Goal: Task Accomplishment & Management: Manage account settings

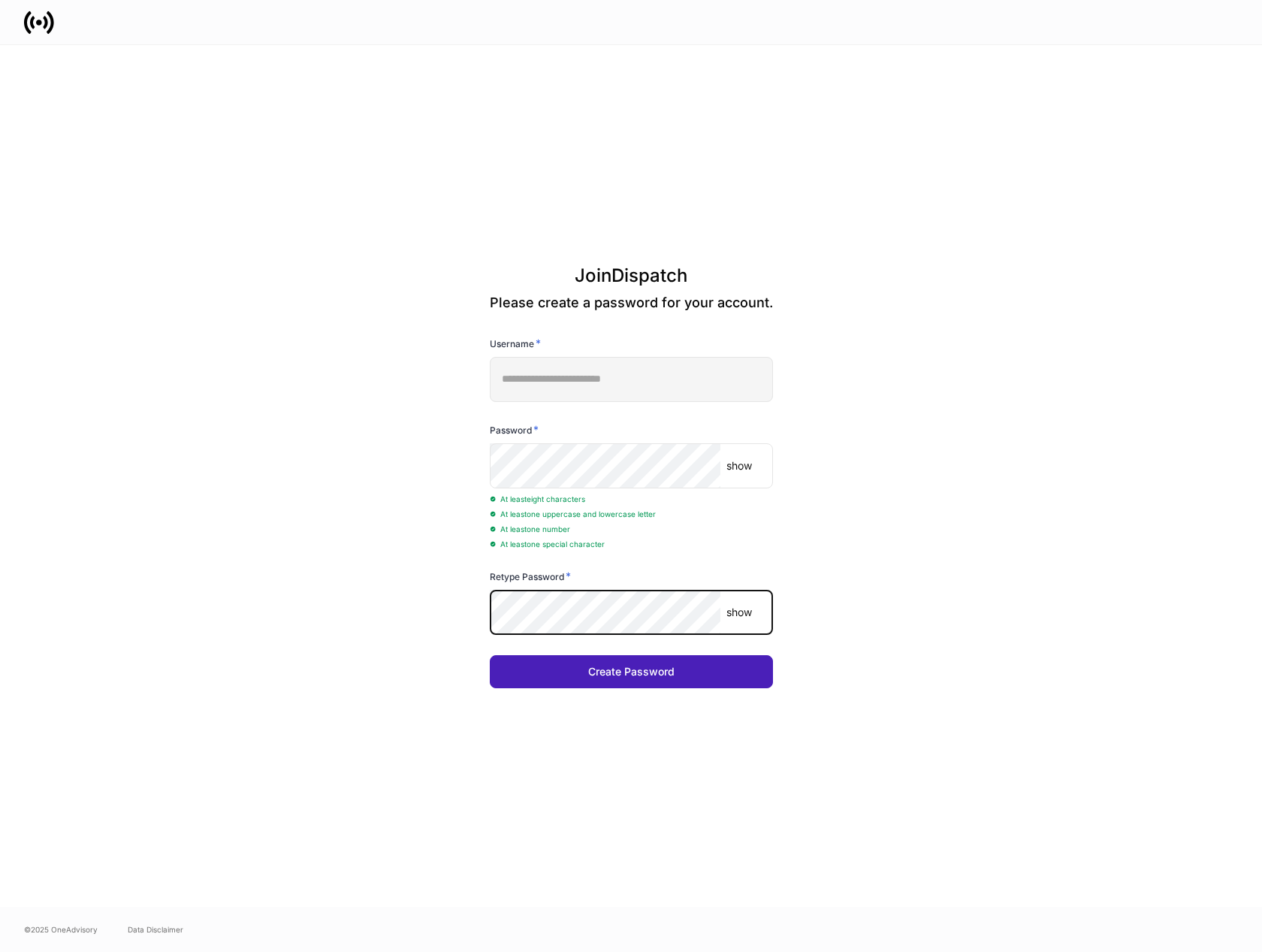
click at [631, 679] on button "Create Password" at bounding box center [631, 671] width 283 height 33
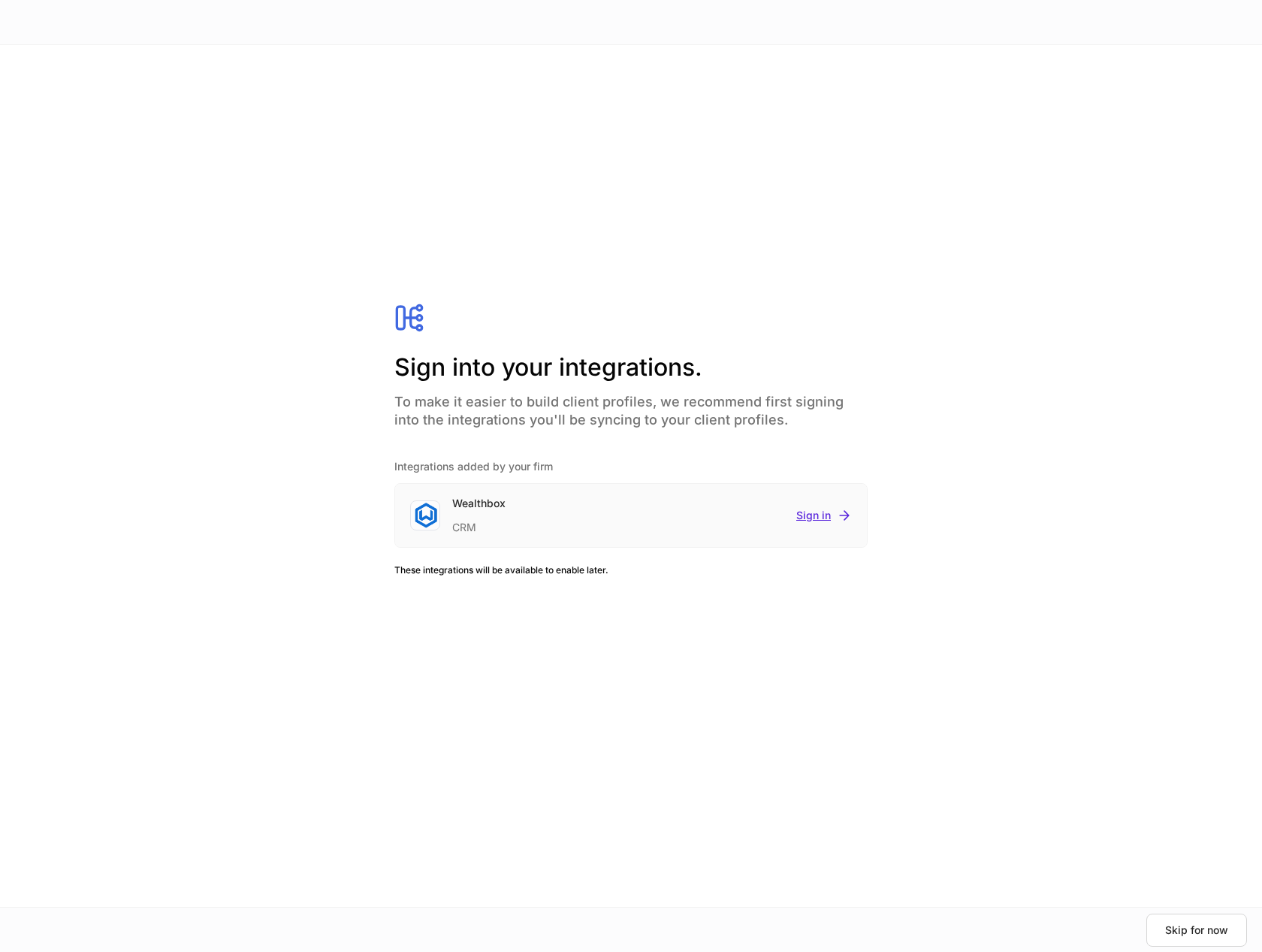
click at [818, 517] on div "Sign in" at bounding box center [824, 515] width 56 height 15
click at [1213, 929] on div "Continue" at bounding box center [1206, 930] width 45 height 10
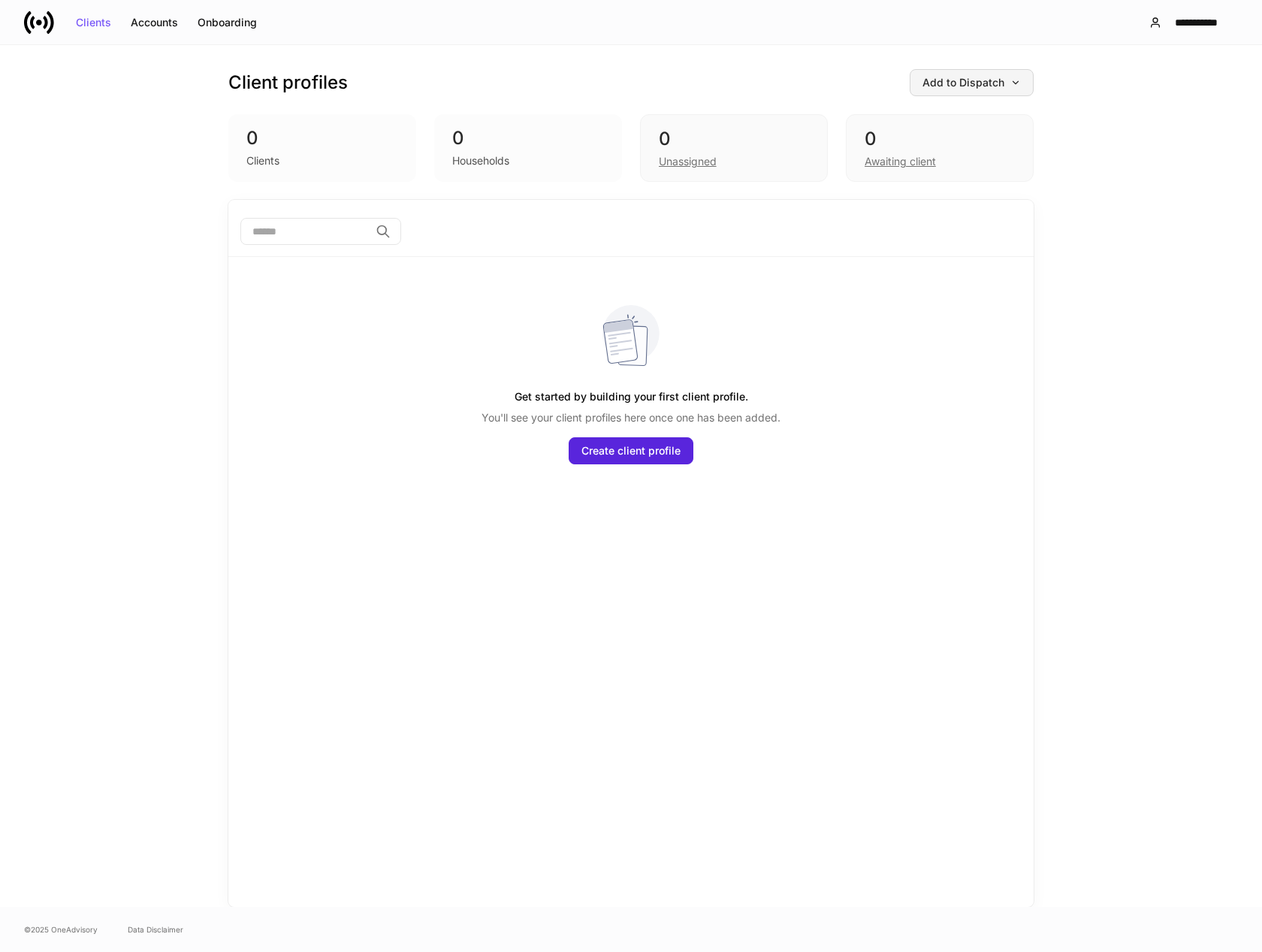
click at [1016, 82] on icon "button" at bounding box center [1015, 82] width 10 height 10
click at [987, 170] on li "Import protocol" at bounding box center [943, 165] width 180 height 28
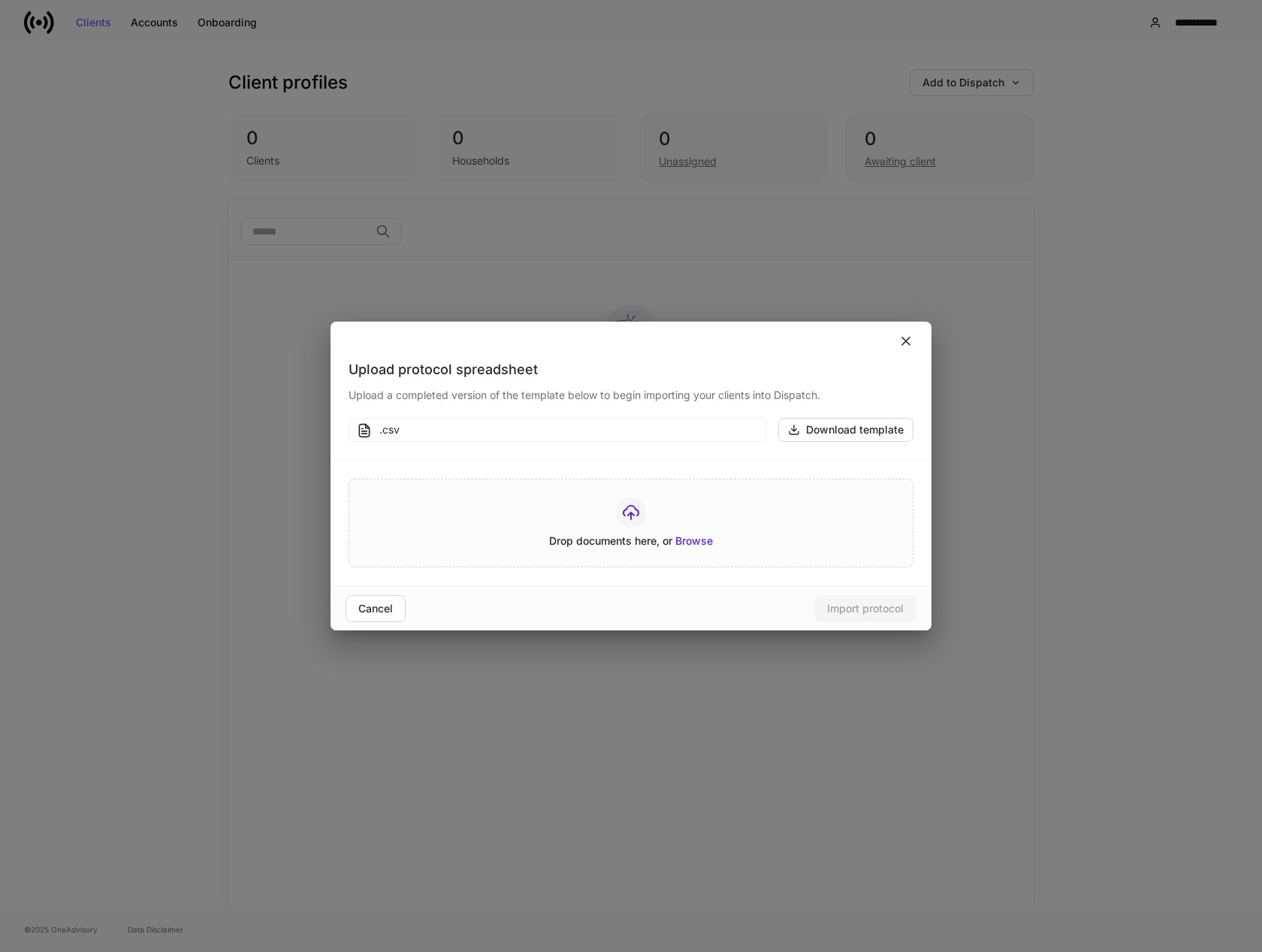
click at [903, 342] on icon at bounding box center [906, 340] width 15 height 15
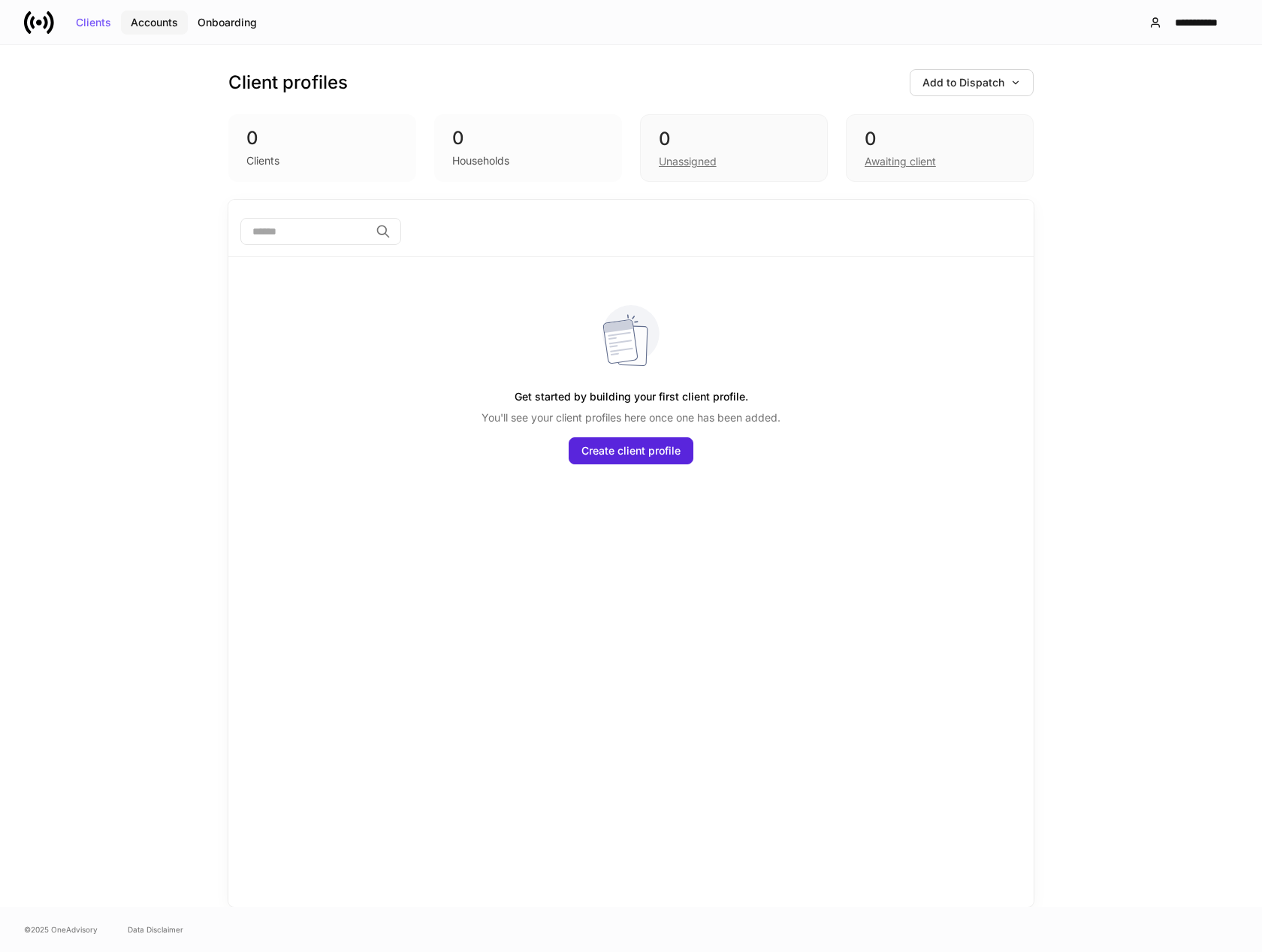
click at [143, 25] on div "Accounts" at bounding box center [154, 22] width 47 height 10
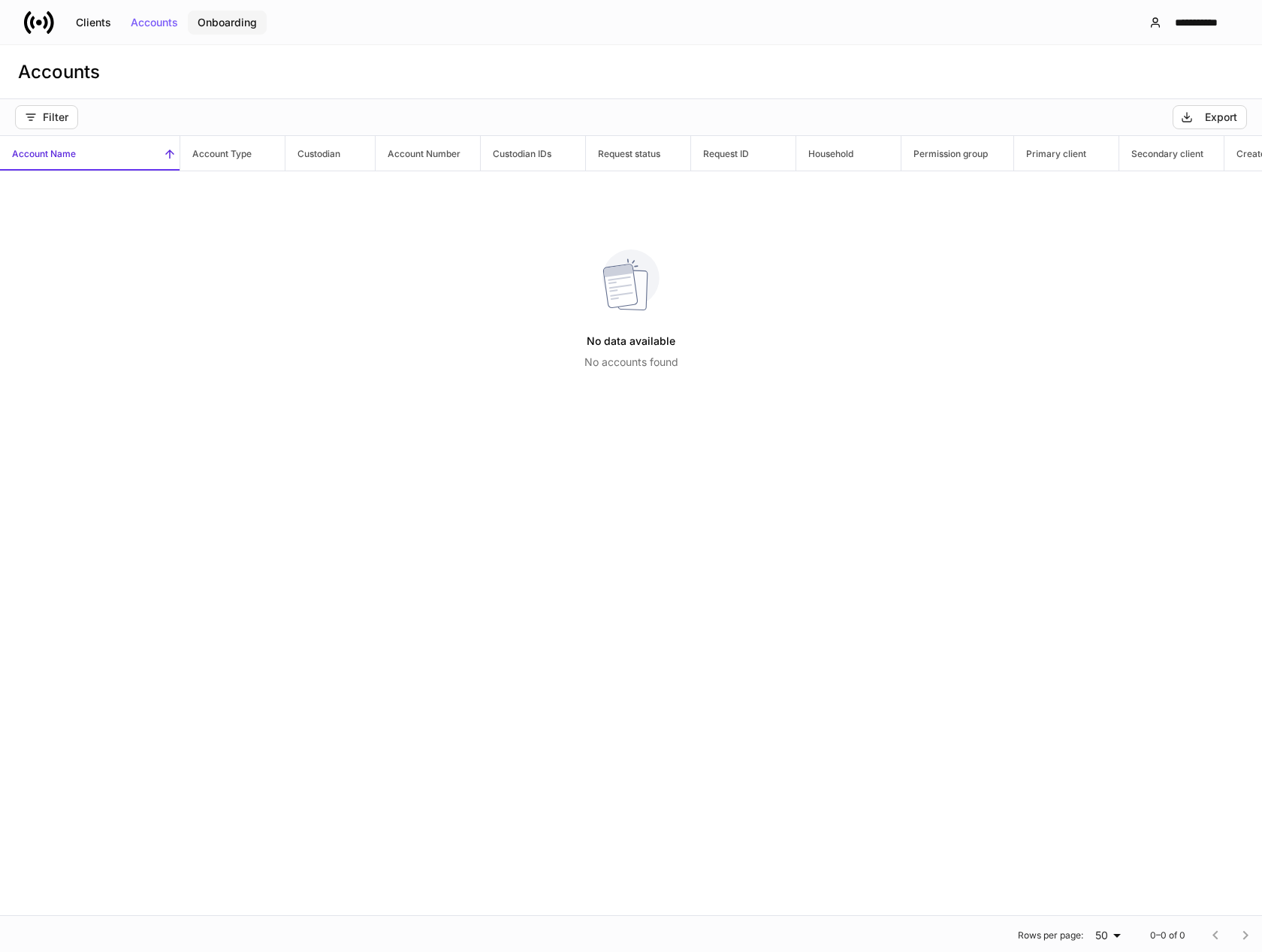
click at [210, 19] on div "Onboarding" at bounding box center [227, 22] width 59 height 10
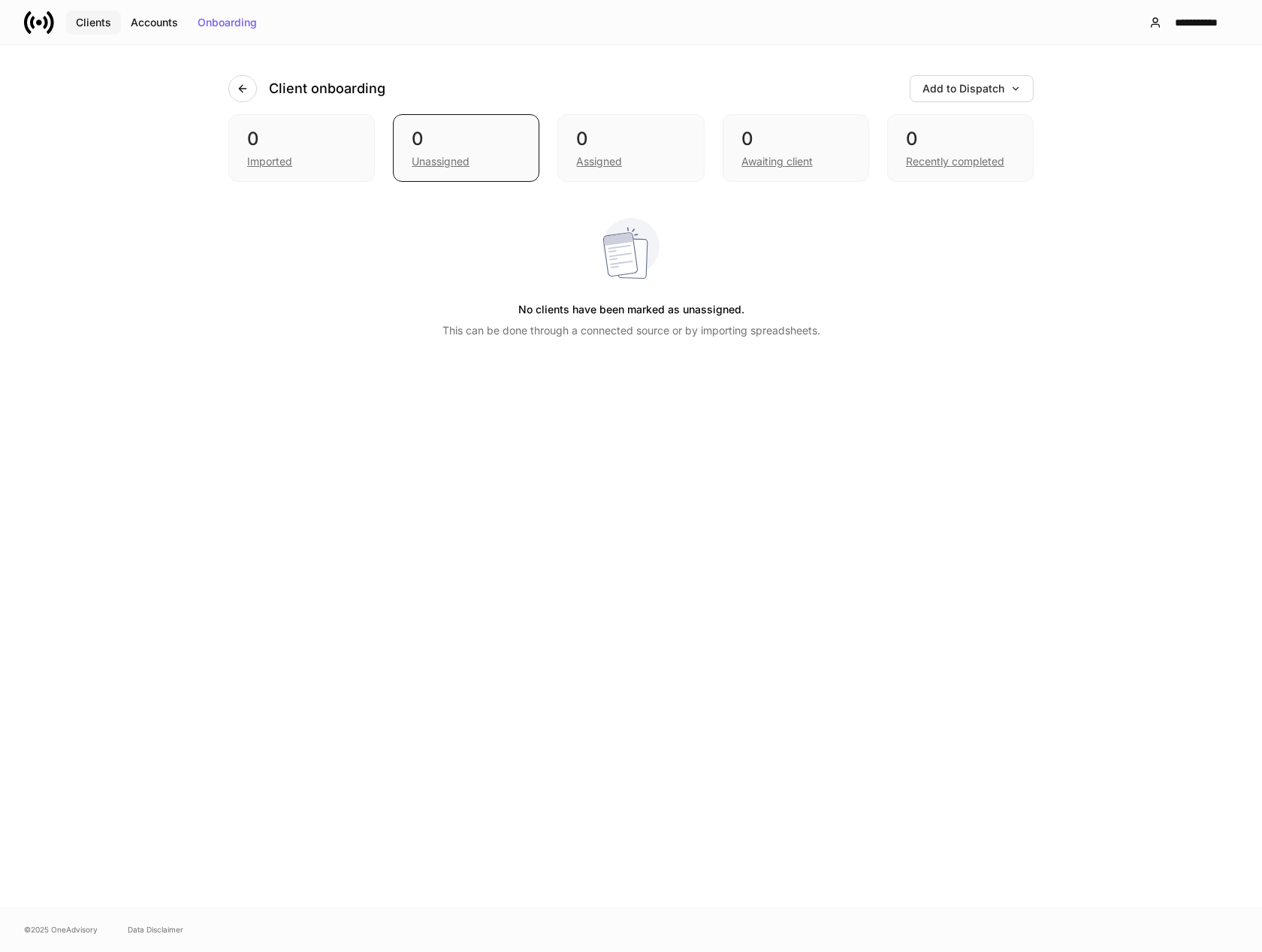
click at [97, 22] on div "Clients" at bounding box center [93, 22] width 35 height 10
